Goal: Find contact information: Find contact information

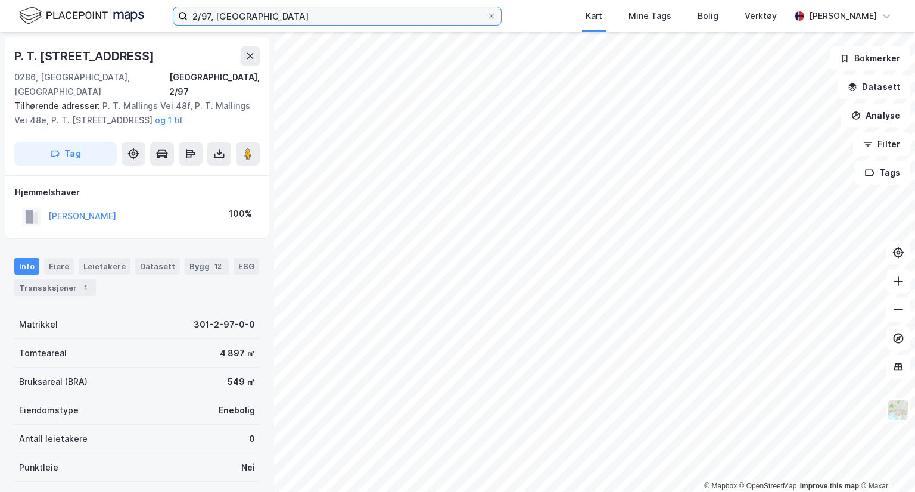
click at [222, 18] on input "2/97, [GEOGRAPHIC_DATA]" at bounding box center [337, 16] width 299 height 18
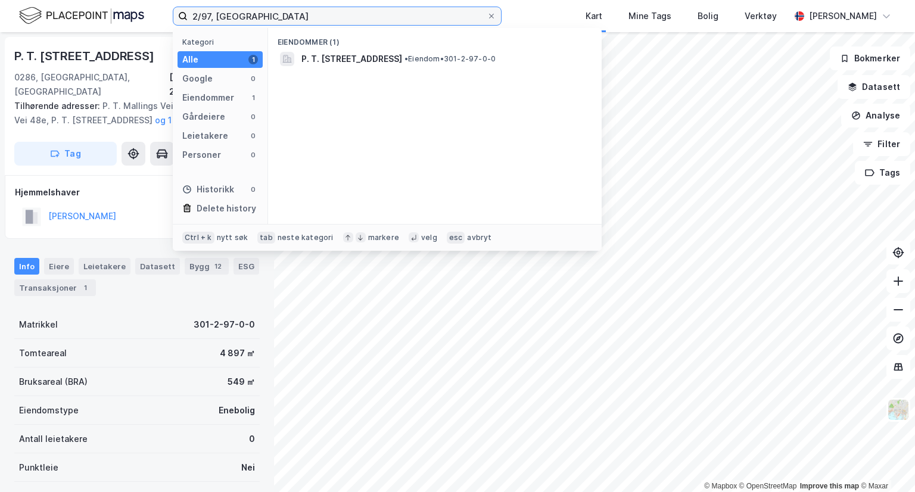
click at [222, 17] on input "2/97, [GEOGRAPHIC_DATA]" at bounding box center [337, 16] width 299 height 18
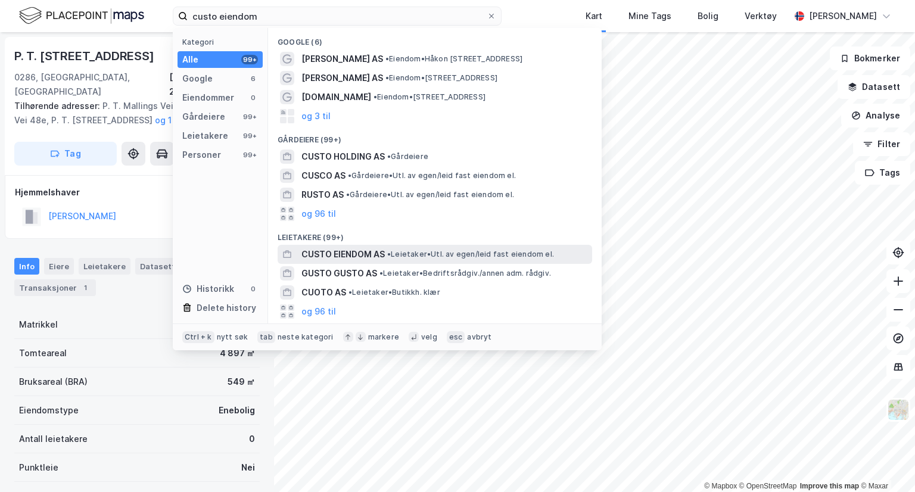
click at [369, 253] on span "CUSTO EIENDOM AS" at bounding box center [343, 254] width 83 height 14
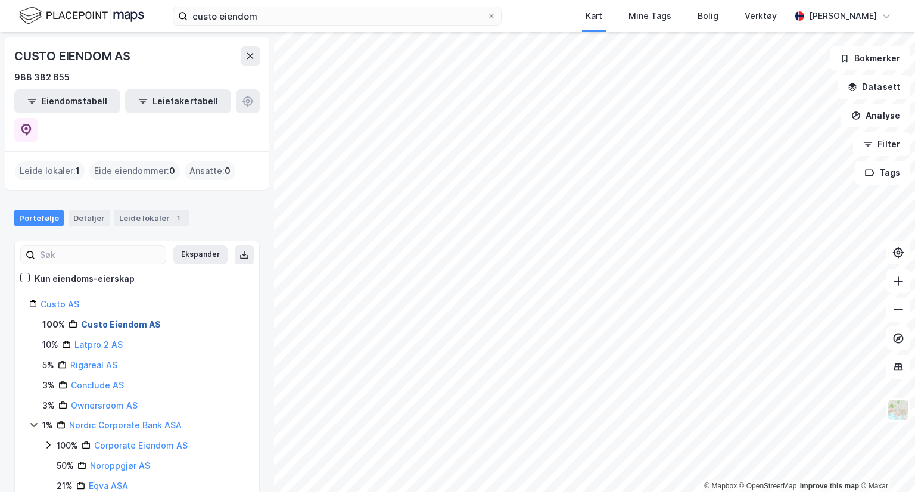
click at [133, 319] on link "Custo Eiendom AS" at bounding box center [121, 324] width 80 height 10
click at [89, 319] on link "Custo Eiendom AS" at bounding box center [121, 324] width 80 height 10
click at [121, 319] on link "Custo Eiendom AS" at bounding box center [121, 324] width 80 height 10
click at [145, 319] on link "Custo Eiendom AS" at bounding box center [121, 324] width 80 height 10
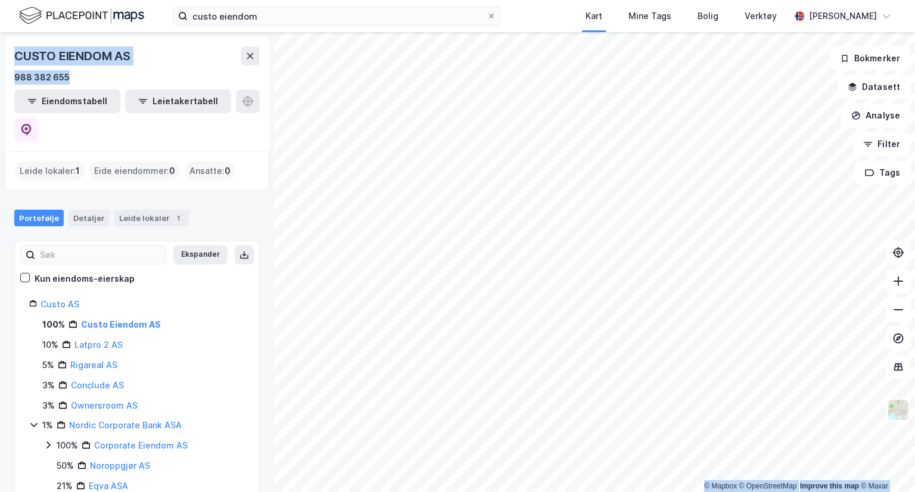
drag, startPoint x: 78, startPoint y: 75, endPoint x: -1, endPoint y: 75, distance: 79.3
click at [0, 75] on html "custo eiendom Kart Mine Tags Bolig Verktøy [PERSON_NAME] © Mapbox © OpenStreetM…" at bounding box center [457, 246] width 915 height 492
drag, startPoint x: 44, startPoint y: 73, endPoint x: 155, endPoint y: 67, distance: 111.0
click at [155, 67] on div "CUSTO EIENDOM AS 988 382 655" at bounding box center [137, 65] width 246 height 38
click at [97, 70] on div "988 382 655" at bounding box center [137, 77] width 246 height 14
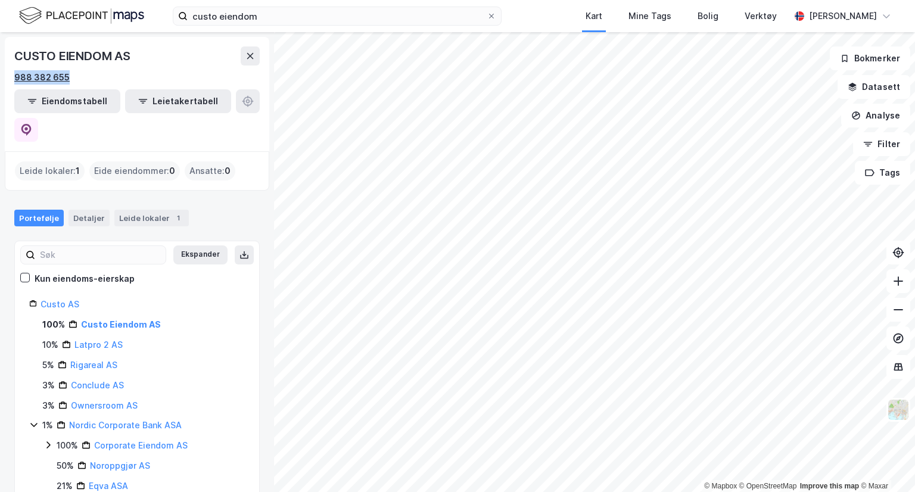
drag, startPoint x: 88, startPoint y: 79, endPoint x: 14, endPoint y: 79, distance: 73.3
click at [14, 79] on div "988 382 655" at bounding box center [137, 77] width 246 height 14
copy div "988 382 655"
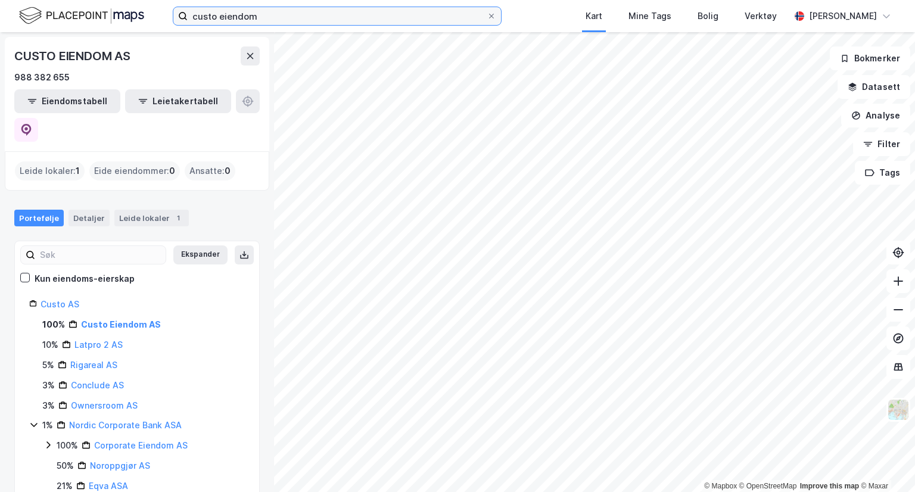
click at [331, 21] on input "custo eiendom" at bounding box center [337, 16] width 299 height 18
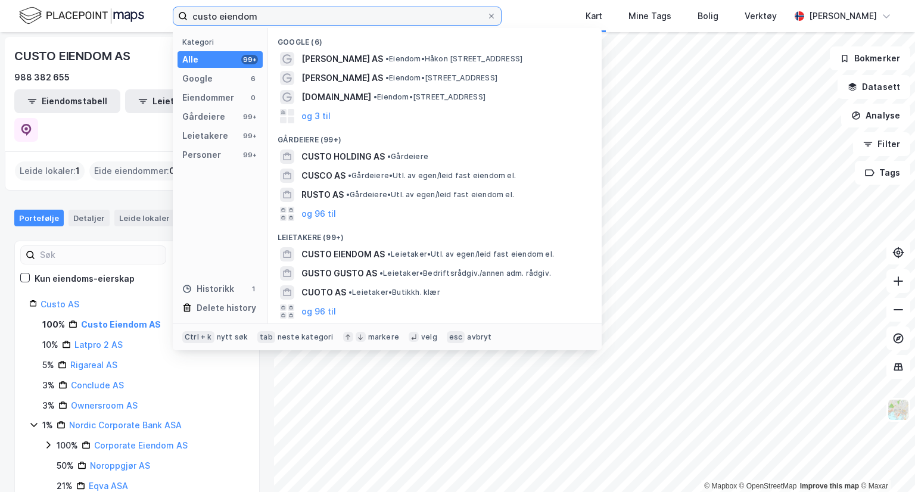
click at [331, 21] on input "custo eiendom" at bounding box center [337, 16] width 299 height 18
click at [331, 20] on input "custo eiendom" at bounding box center [337, 16] width 299 height 18
paste input "988 382 655"
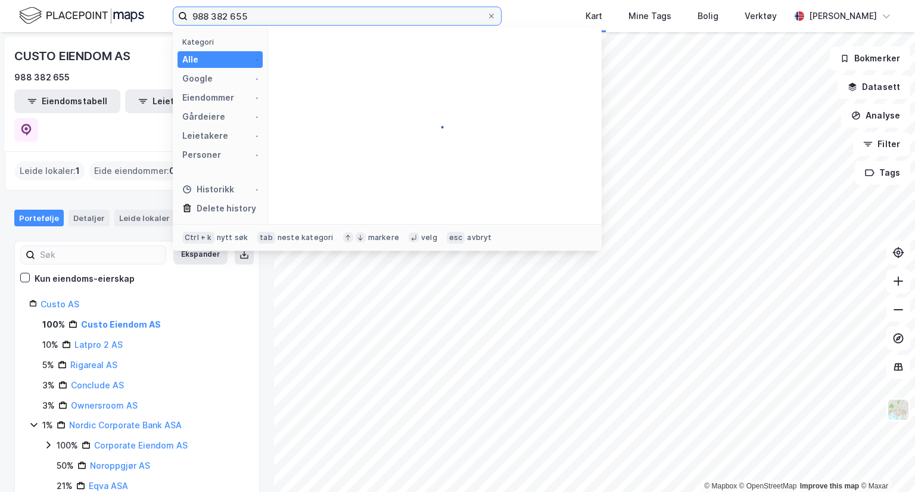
type input "988 382 655"
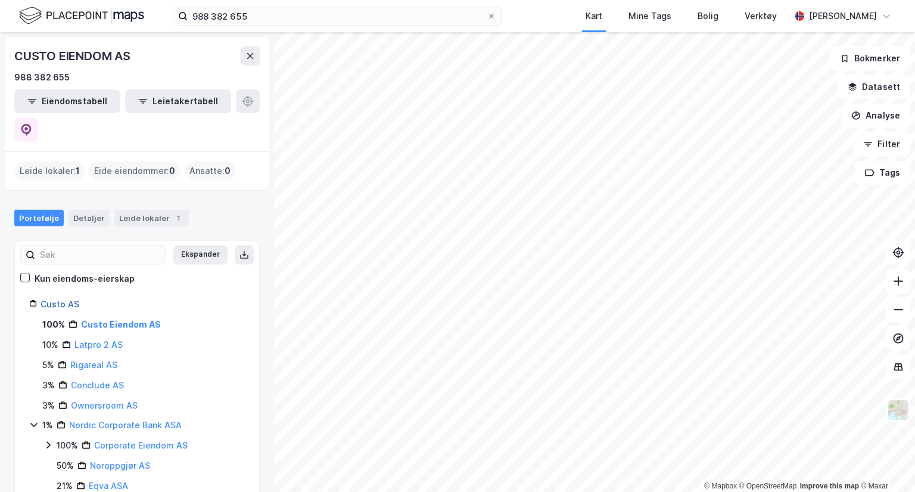
click at [53, 299] on link "Custo AS" at bounding box center [60, 304] width 39 height 10
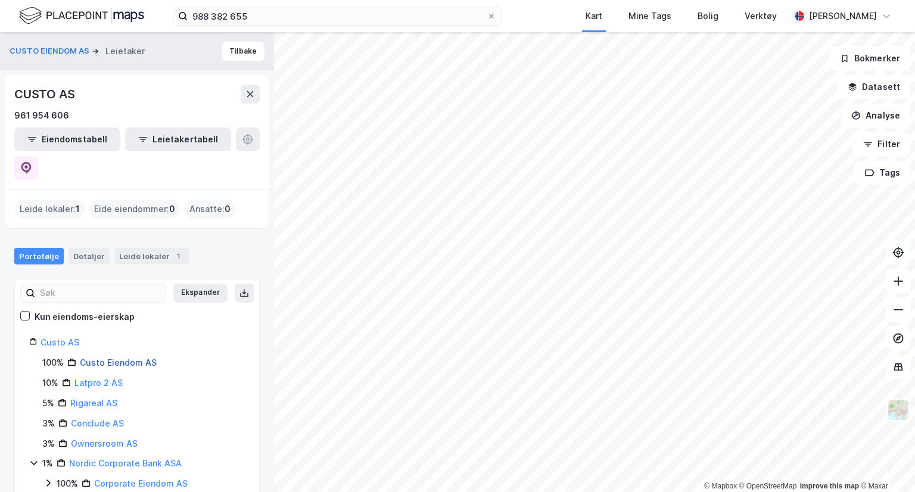
click at [98, 358] on link "Custo Eiendom AS" at bounding box center [118, 363] width 77 height 10
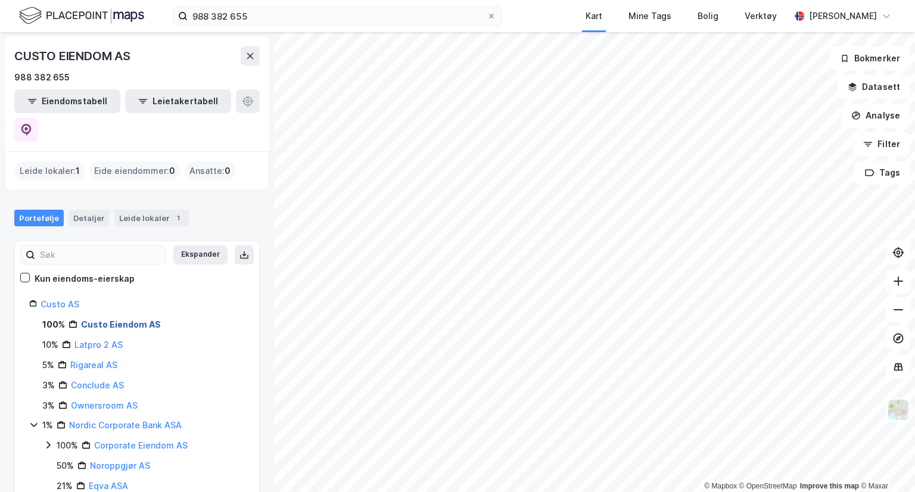
click at [133, 319] on link "Custo Eiendom AS" at bounding box center [121, 324] width 80 height 10
click at [137, 319] on link "Custo Eiendom AS" at bounding box center [121, 324] width 80 height 10
